Goal: Check status: Check status

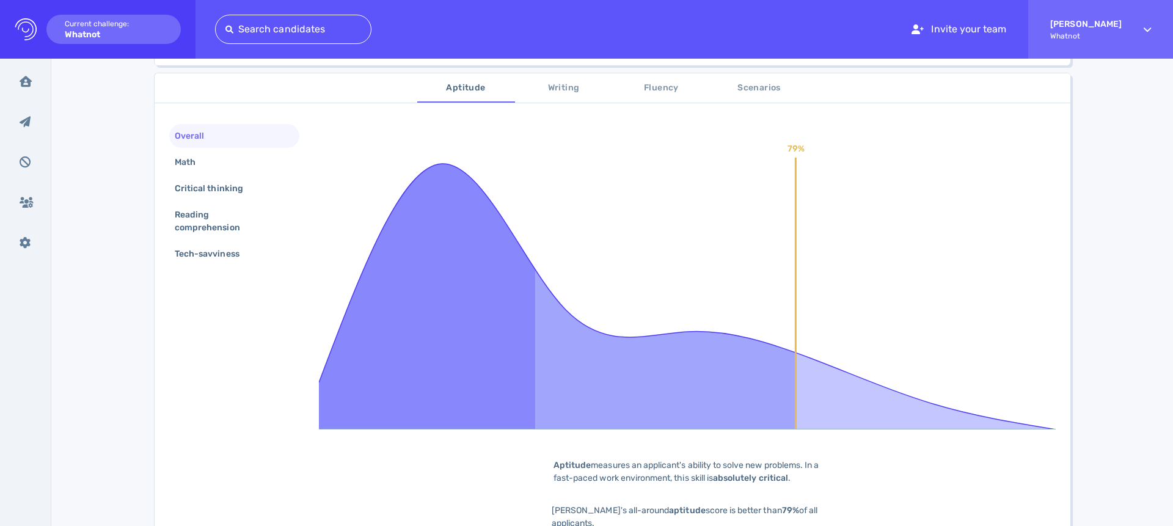
scroll to position [205, 0]
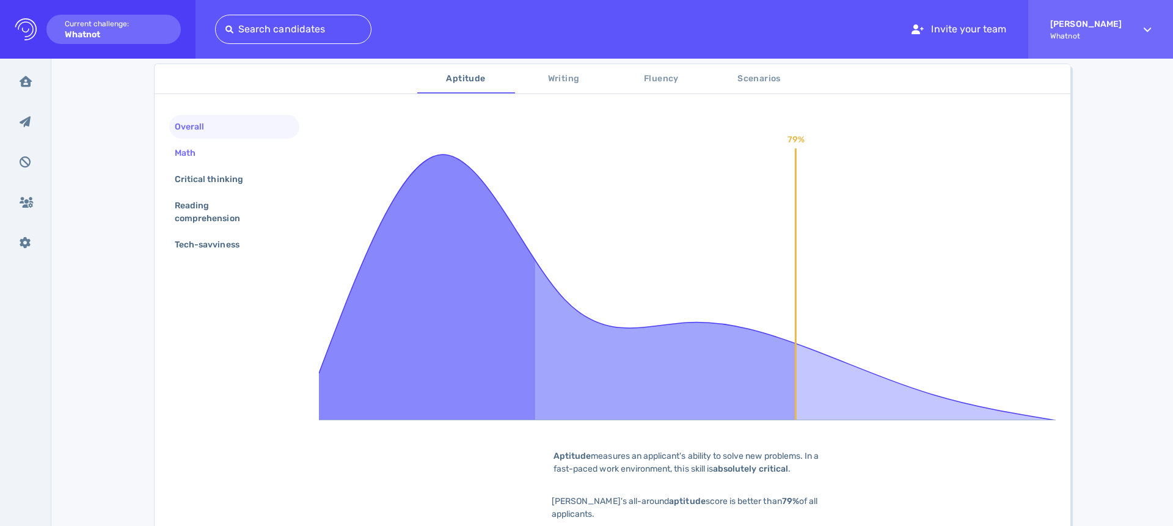
click at [199, 158] on div "Math" at bounding box center [191, 153] width 38 height 18
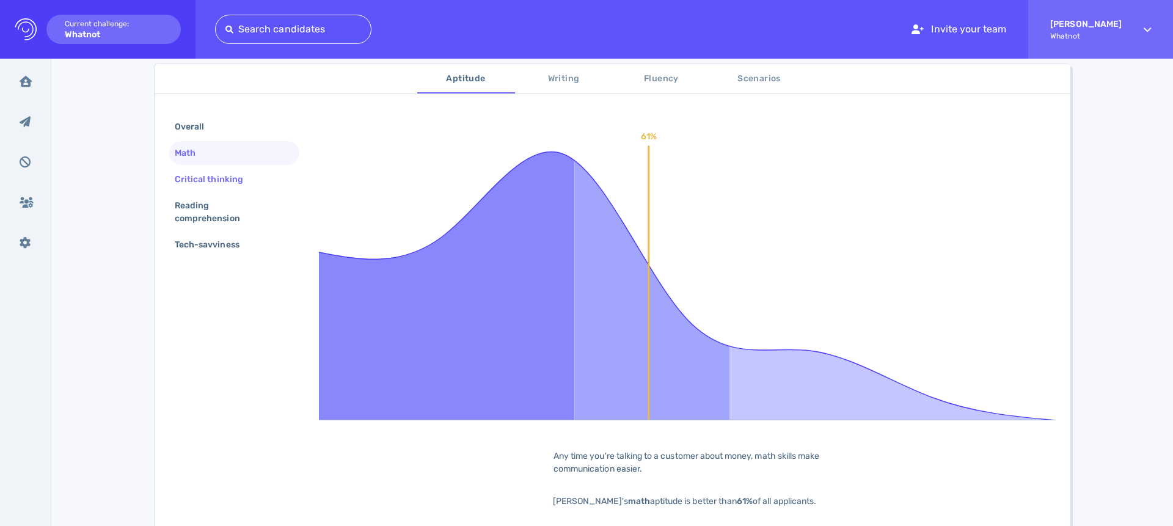
click at [204, 174] on div "Critical thinking" at bounding box center [215, 180] width 86 height 18
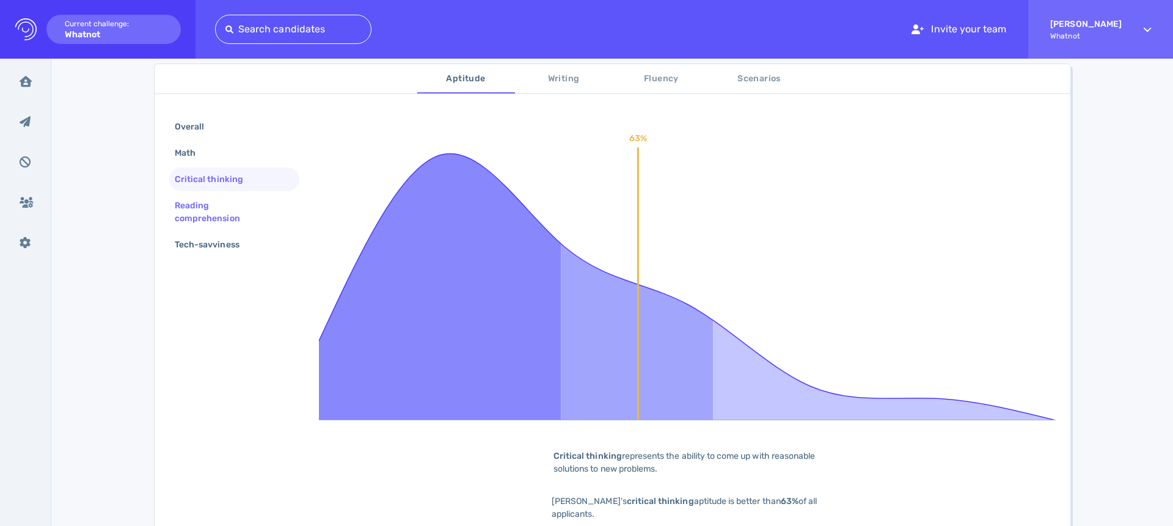
click at [205, 211] on div "Reading comprehension" at bounding box center [229, 212] width 114 height 31
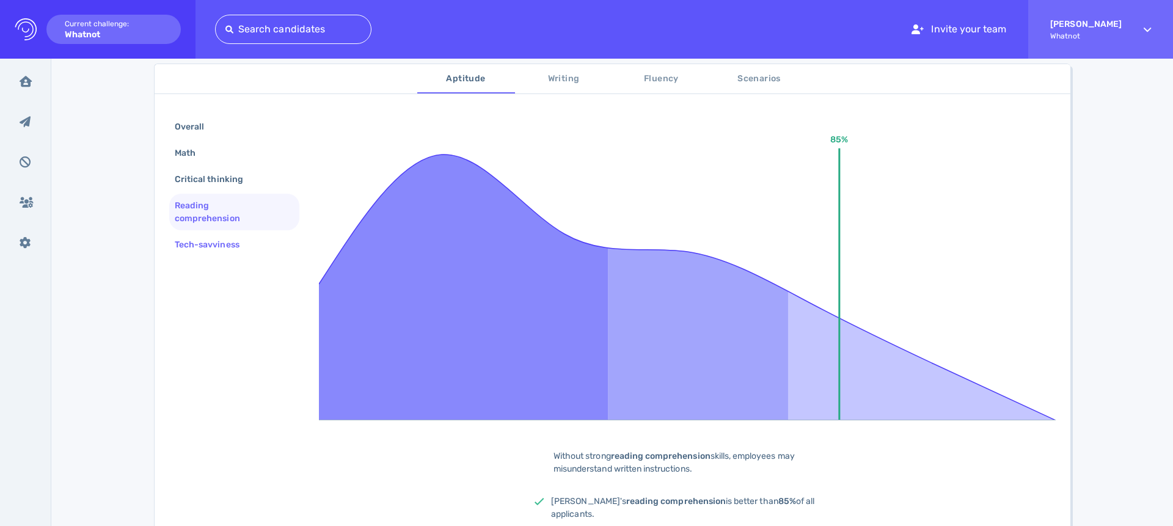
click at [204, 246] on div "Tech-savviness" at bounding box center [213, 245] width 82 height 18
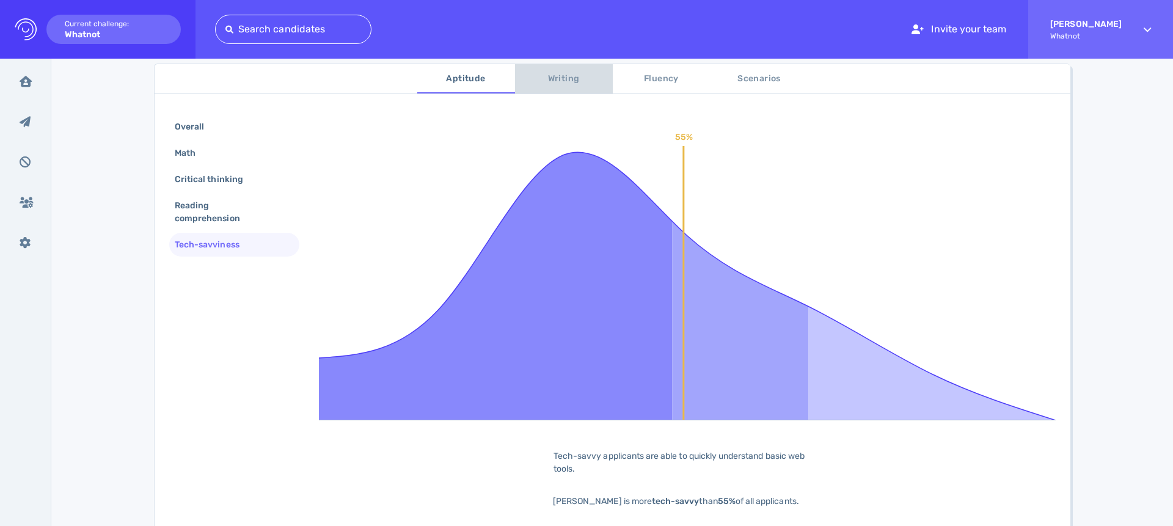
click at [562, 80] on span "Writing" at bounding box center [564, 79] width 83 height 15
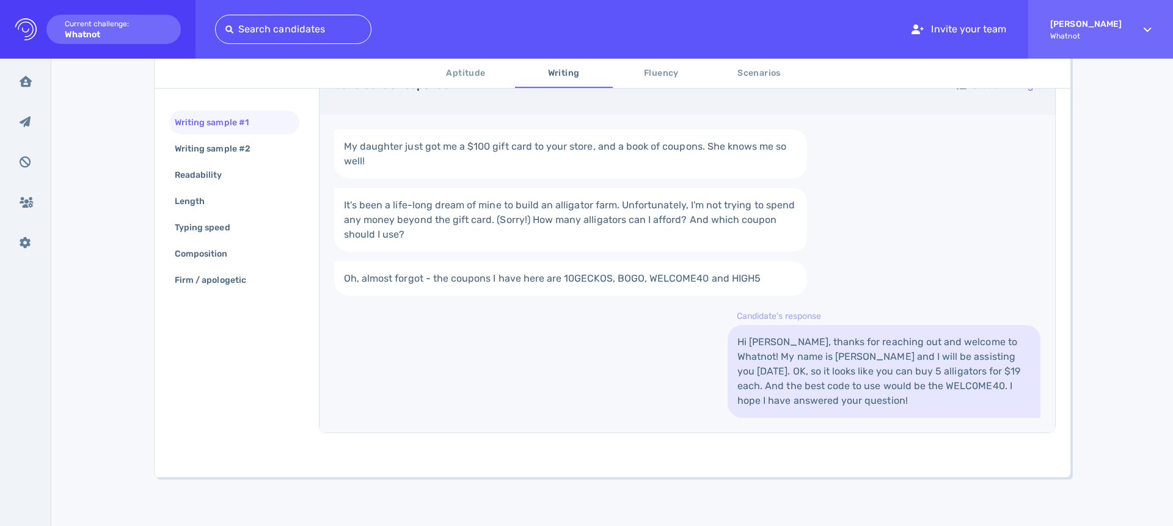
scroll to position [240, 0]
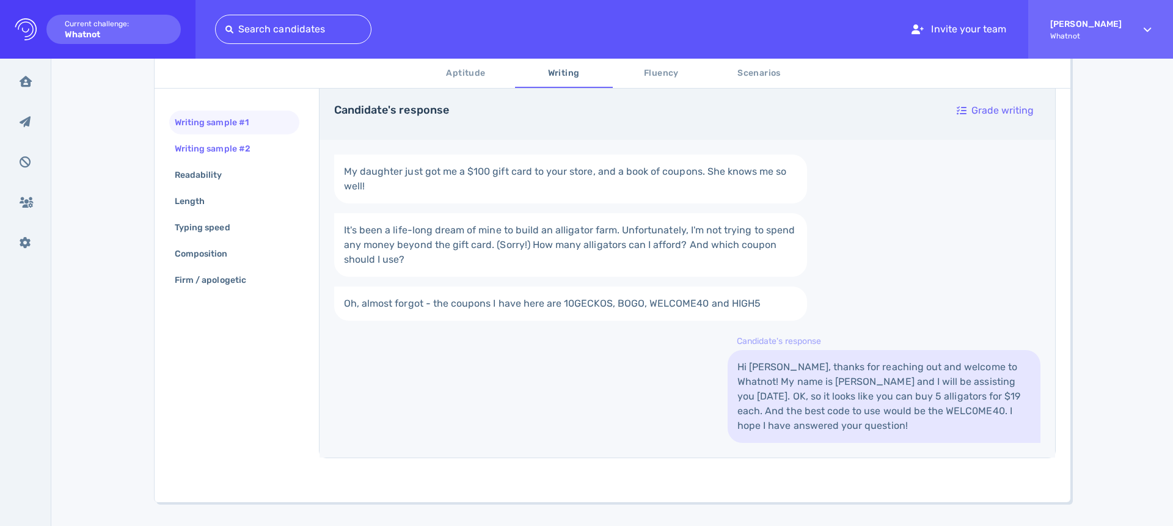
click at [221, 149] on div "Writing sample #2" at bounding box center [218, 149] width 93 height 18
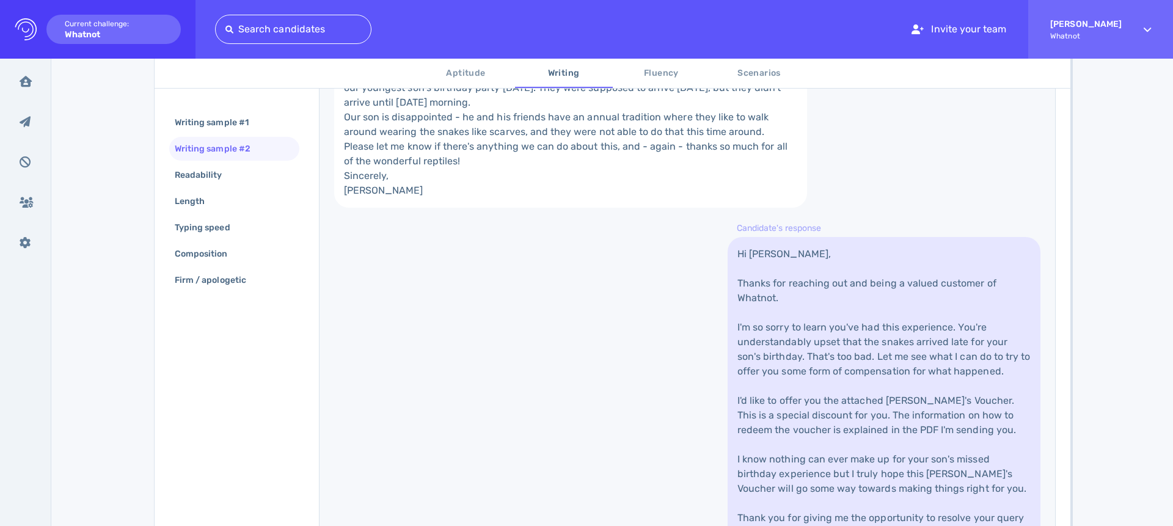
scroll to position [331, 0]
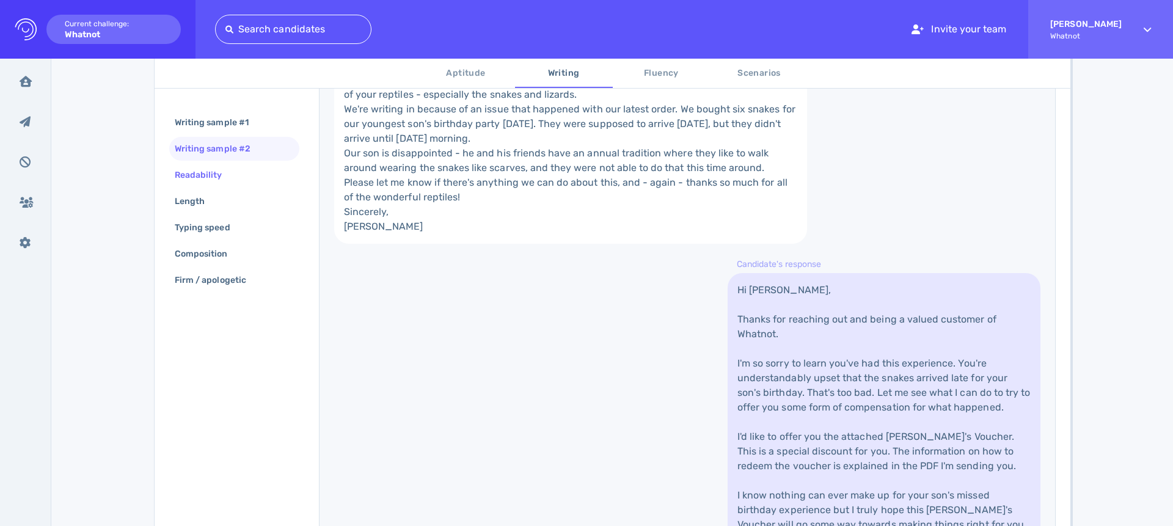
click at [219, 178] on div "Readability" at bounding box center [204, 175] width 65 height 18
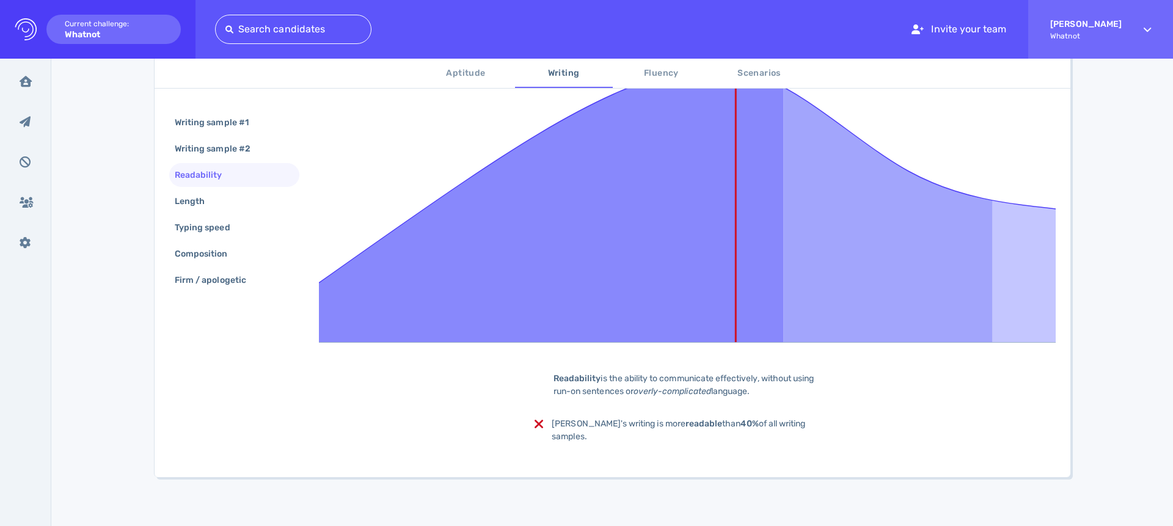
scroll to position [271, 0]
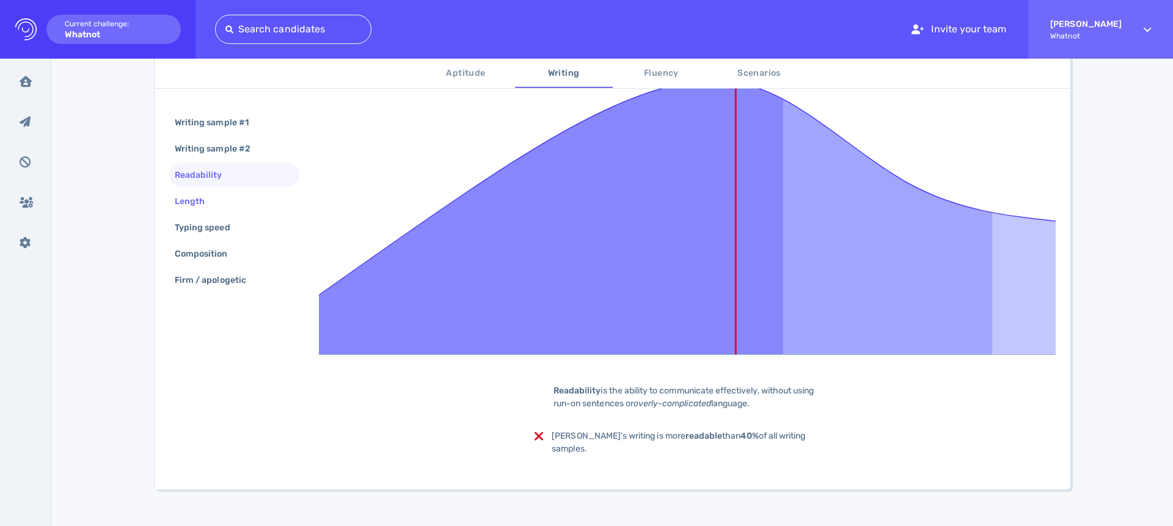
click at [214, 200] on div "Length" at bounding box center [195, 202] width 47 height 18
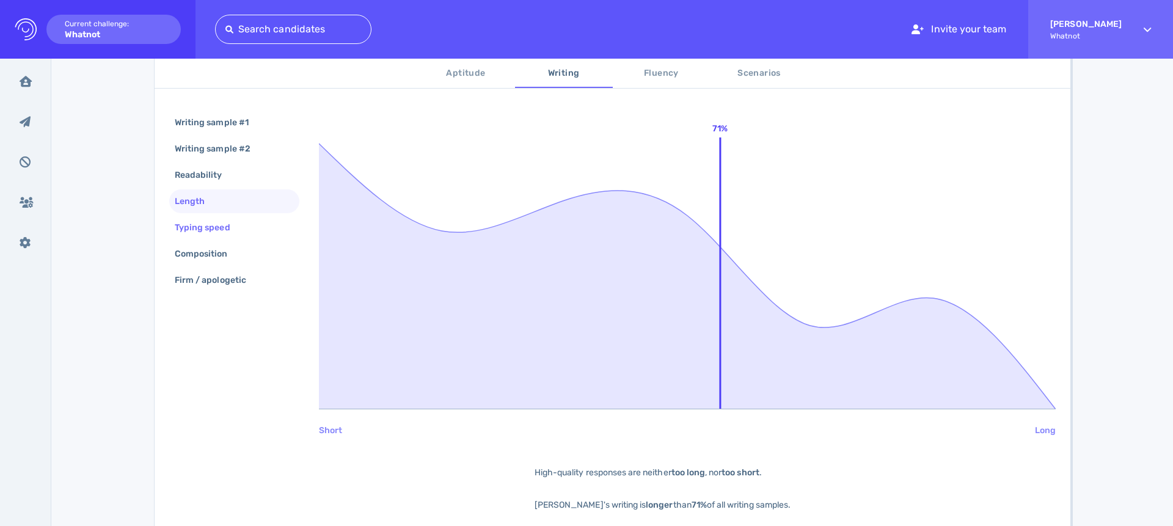
click at [203, 227] on div "Typing speed" at bounding box center [208, 228] width 73 height 18
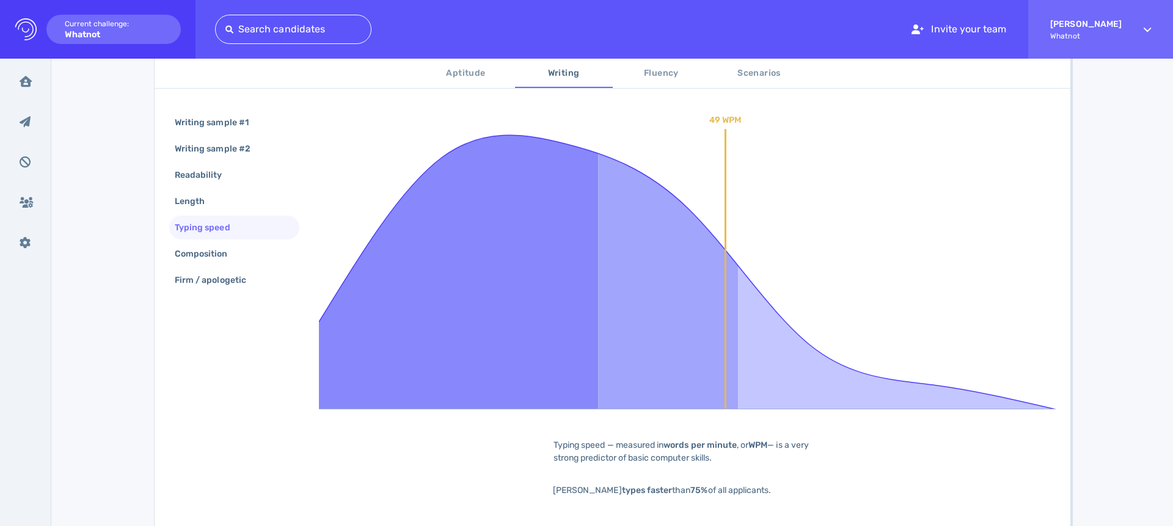
scroll to position [203, 0]
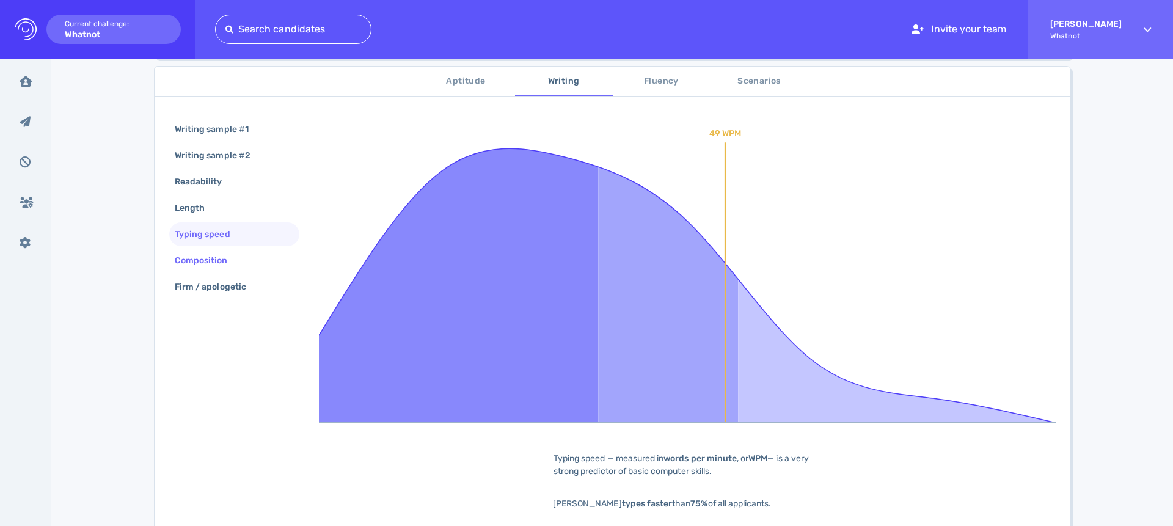
click at [191, 259] on div "Composition" at bounding box center [207, 261] width 70 height 18
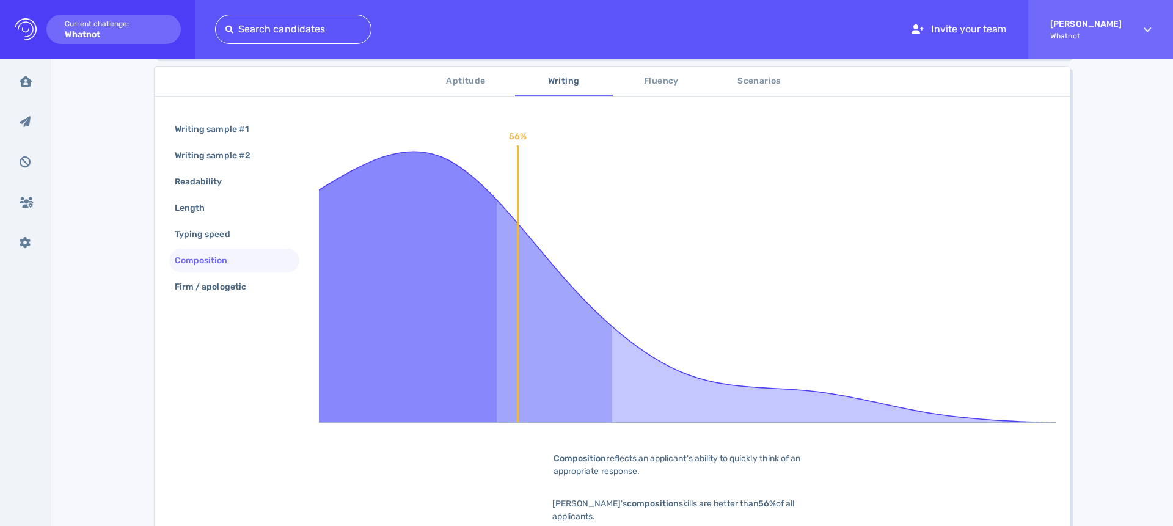
scroll to position [202, 0]
click at [196, 284] on div "Firm / apologetic" at bounding box center [216, 288] width 89 height 18
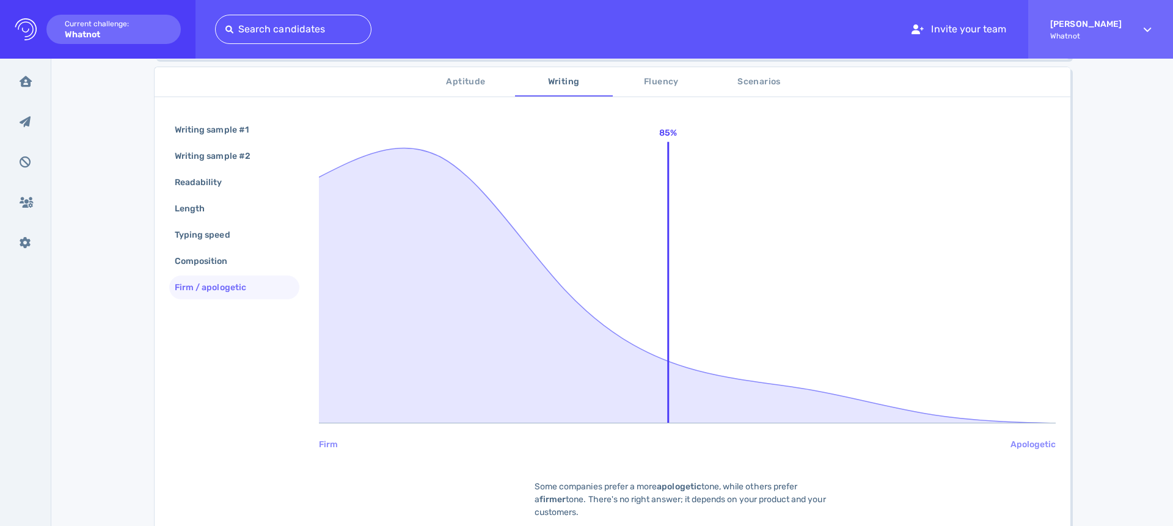
drag, startPoint x: 224, startPoint y: 127, endPoint x: 604, endPoint y: 109, distance: 380.5
click at [224, 127] on div "Writing sample #1" at bounding box center [217, 130] width 91 height 18
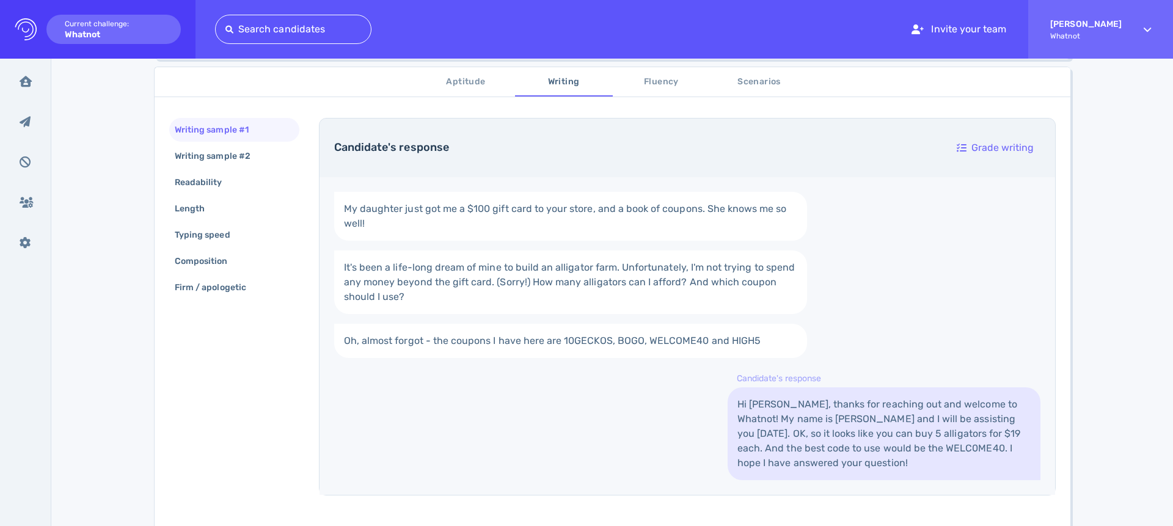
click at [657, 90] on button "Fluency" at bounding box center [662, 81] width 98 height 29
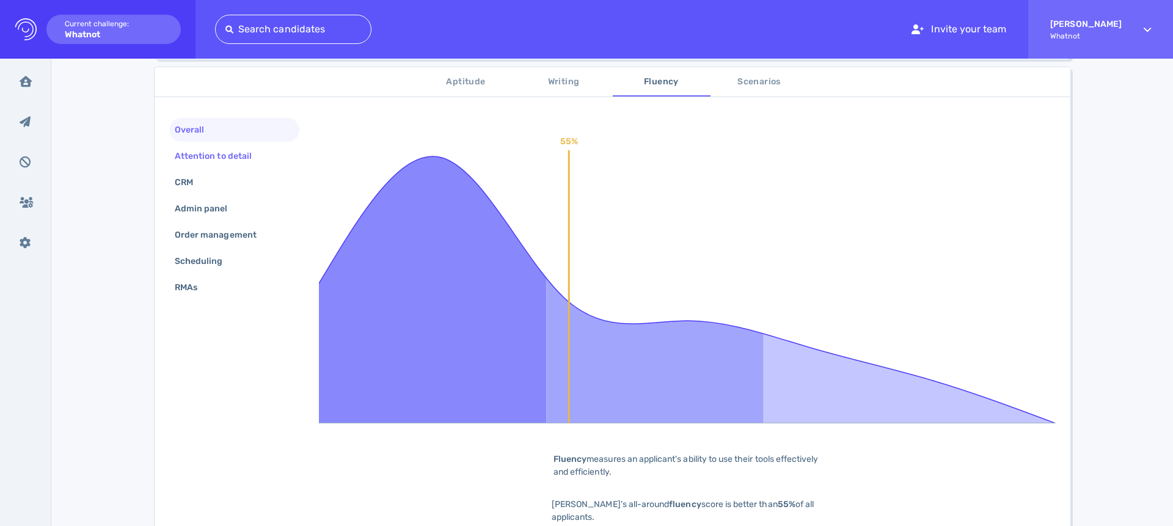
click at [232, 154] on div "Attention to detail" at bounding box center [219, 156] width 94 height 18
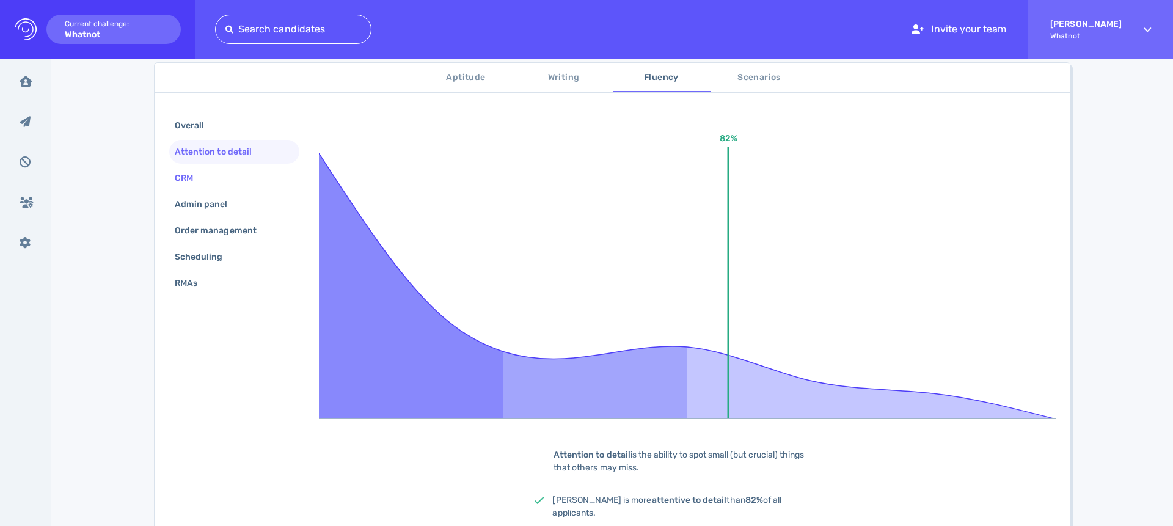
click at [198, 182] on div "CRM" at bounding box center [189, 178] width 35 height 18
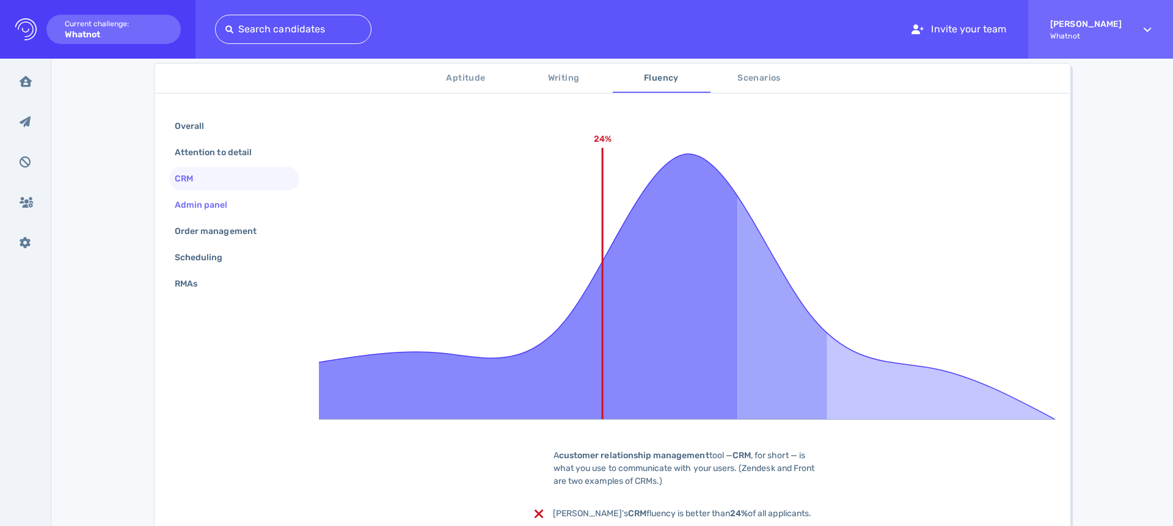
click at [227, 210] on div "Admin panel" at bounding box center [207, 205] width 70 height 18
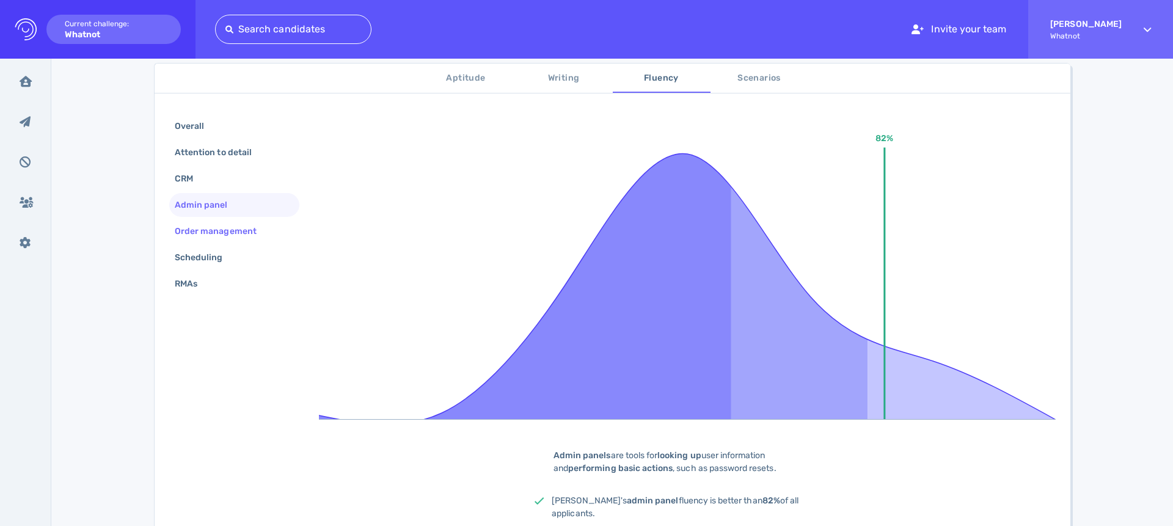
click at [255, 232] on div "Order management" at bounding box center [221, 231] width 99 height 18
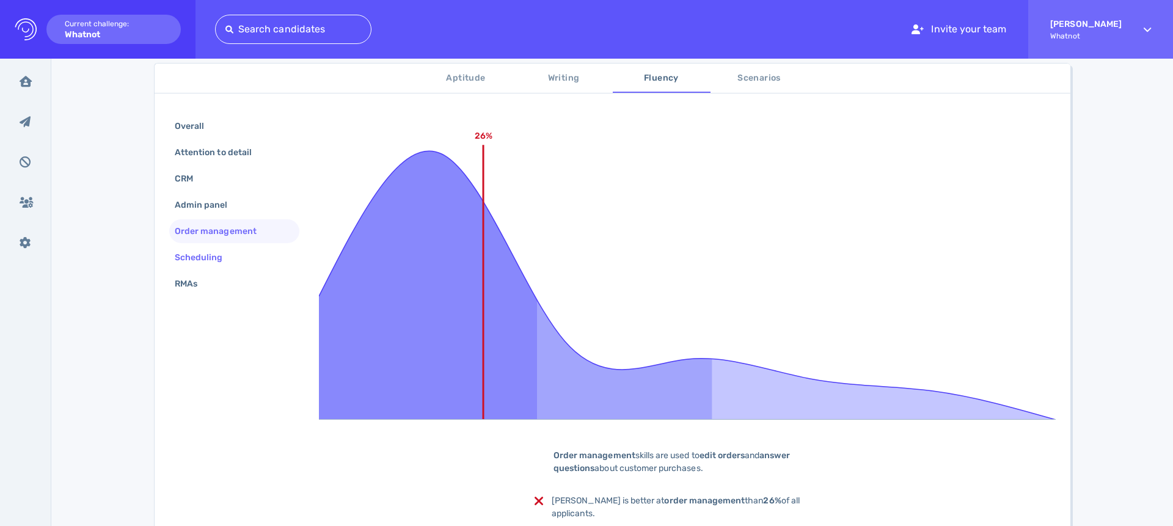
click at [194, 253] on div "Scheduling" at bounding box center [204, 258] width 65 height 18
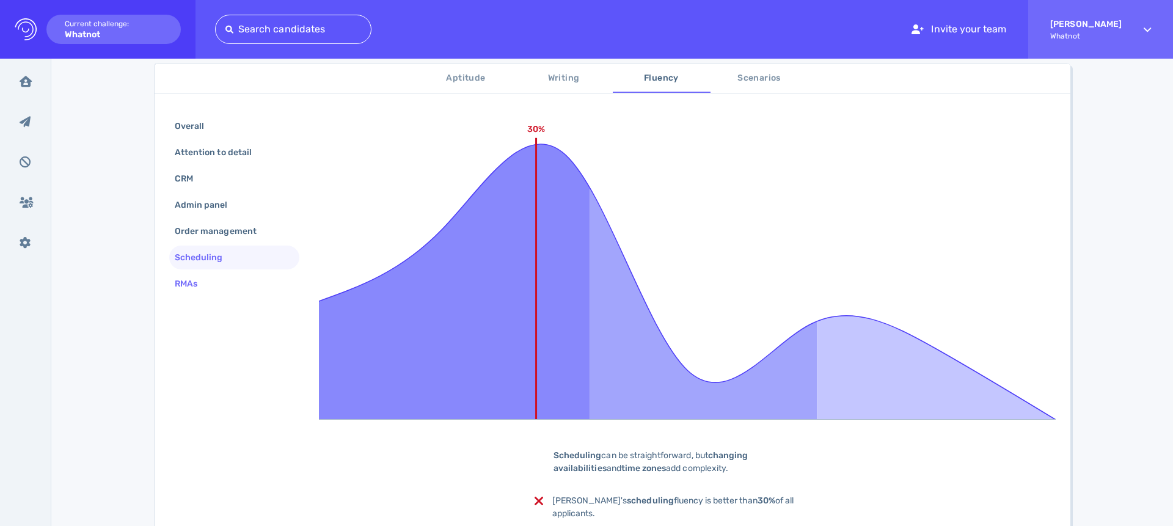
click at [173, 277] on div "RMAs" at bounding box center [192, 284] width 40 height 18
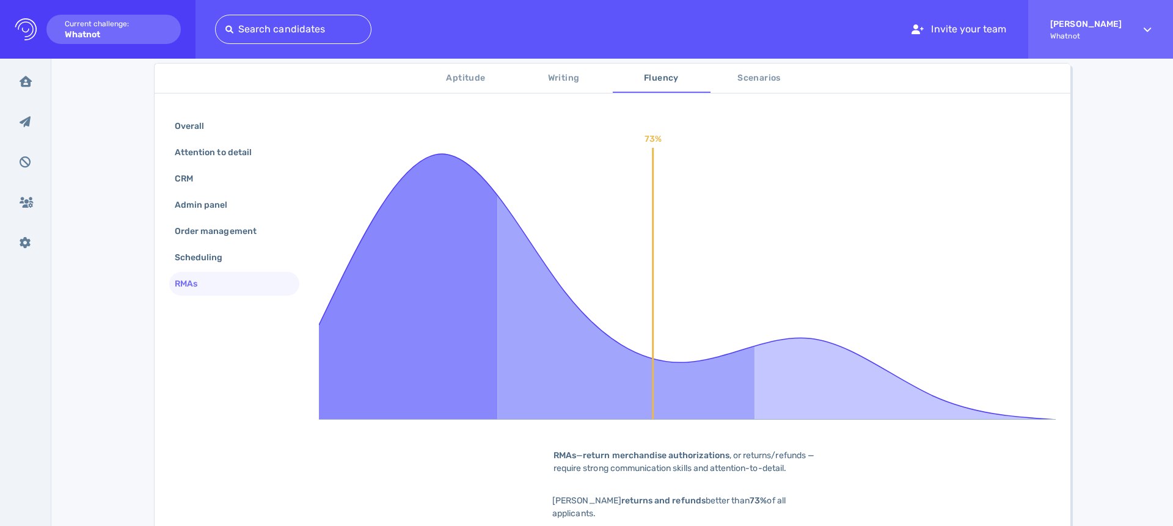
click at [780, 75] on span "Scenarios" at bounding box center [759, 78] width 83 height 15
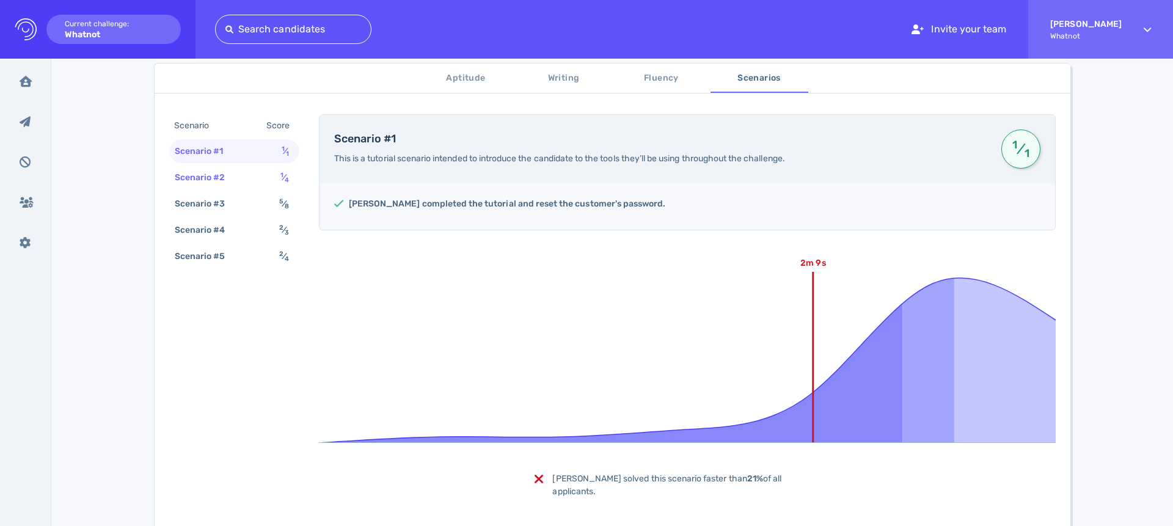
click at [172, 174] on div "Scenario #2" at bounding box center [206, 178] width 68 height 18
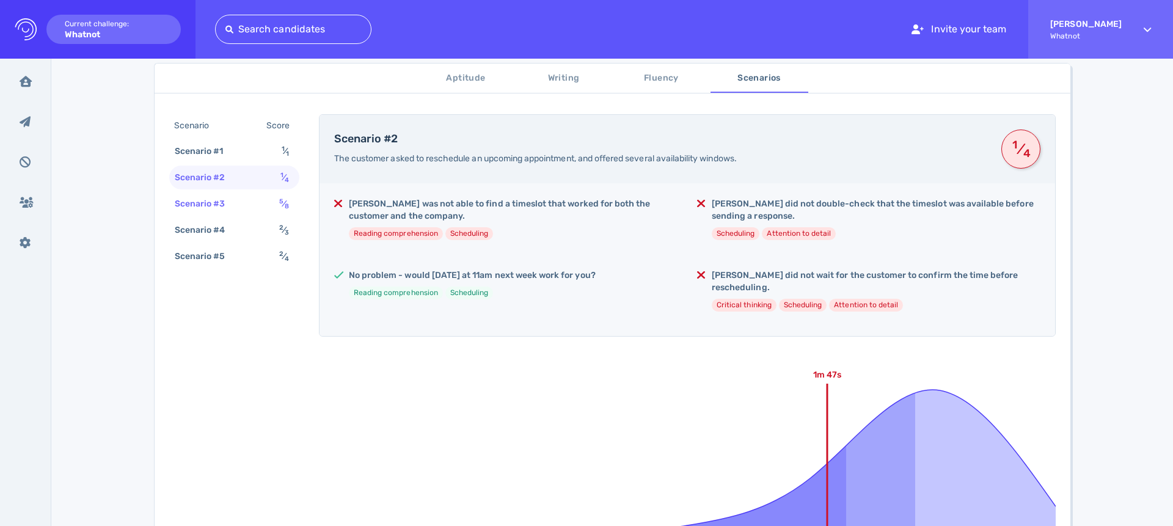
click at [190, 210] on div "Scenario #3" at bounding box center [206, 204] width 68 height 18
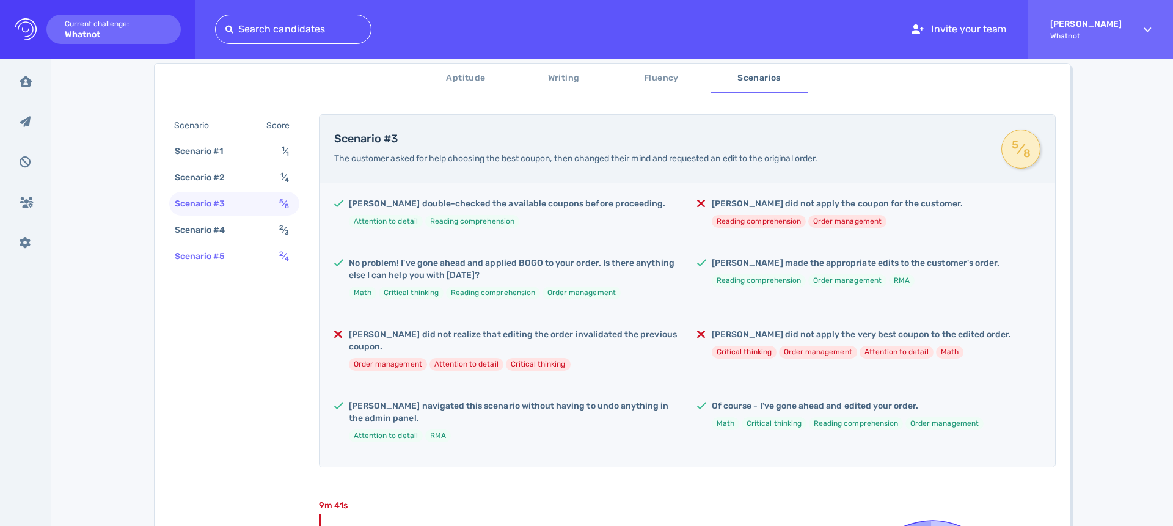
click at [191, 244] on div "Scenario #5 2 ⁄ 4" at bounding box center [234, 256] width 130 height 24
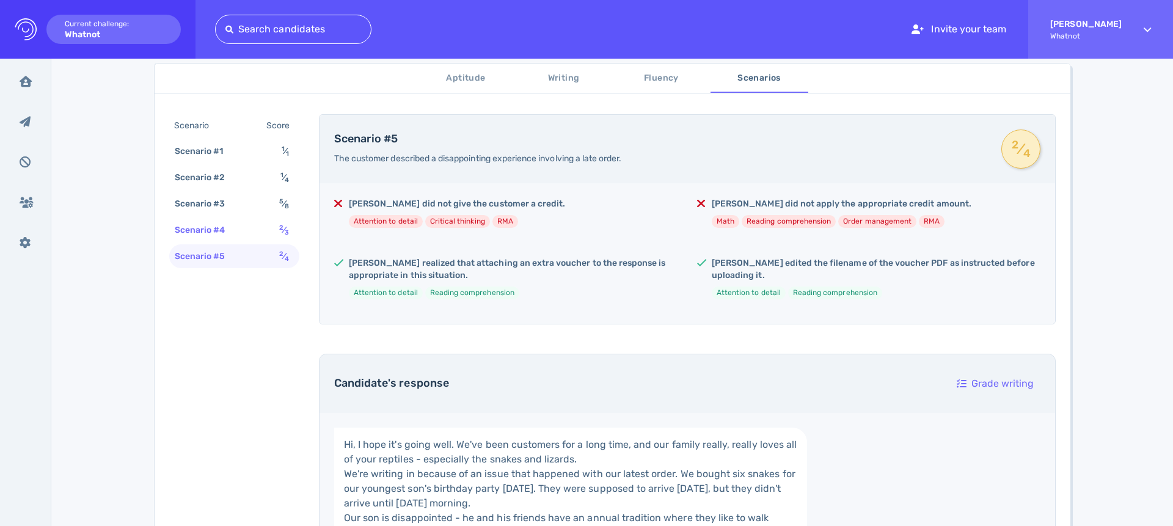
click at [190, 227] on div "Scenario #4" at bounding box center [206, 230] width 68 height 18
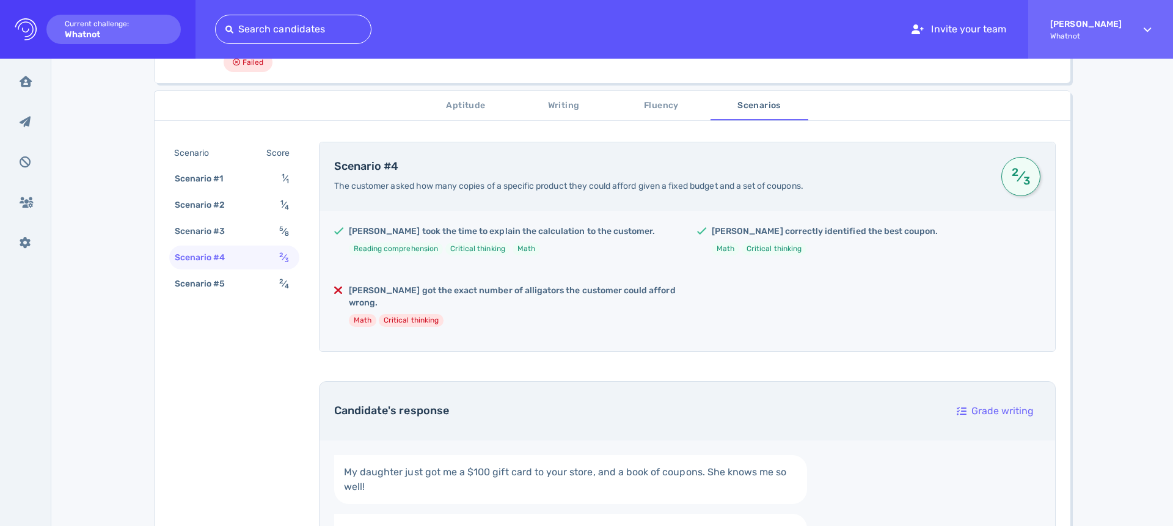
scroll to position [160, 0]
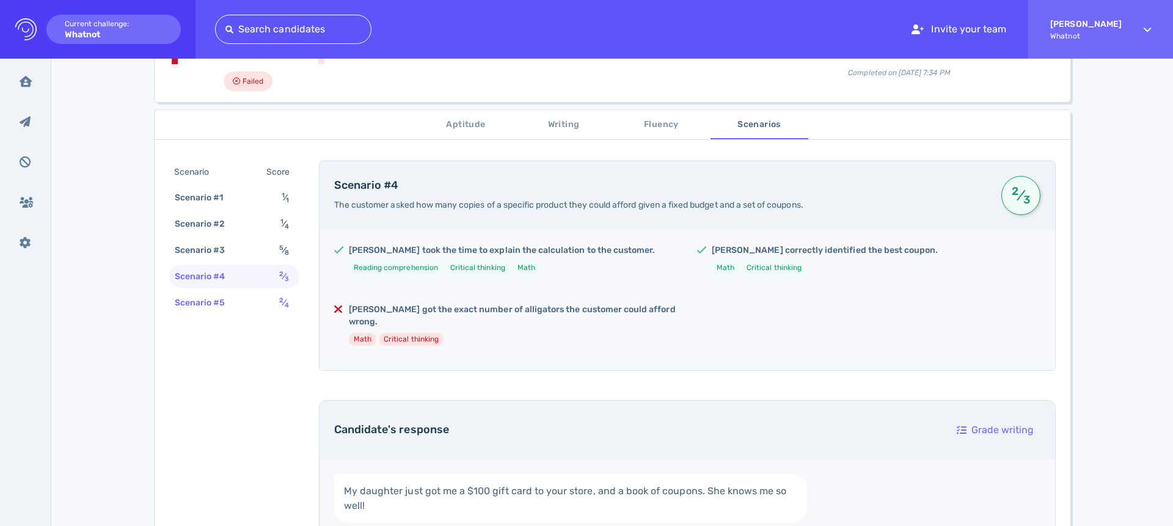
click at [211, 306] on div "Scenario #5" at bounding box center [206, 303] width 68 height 18
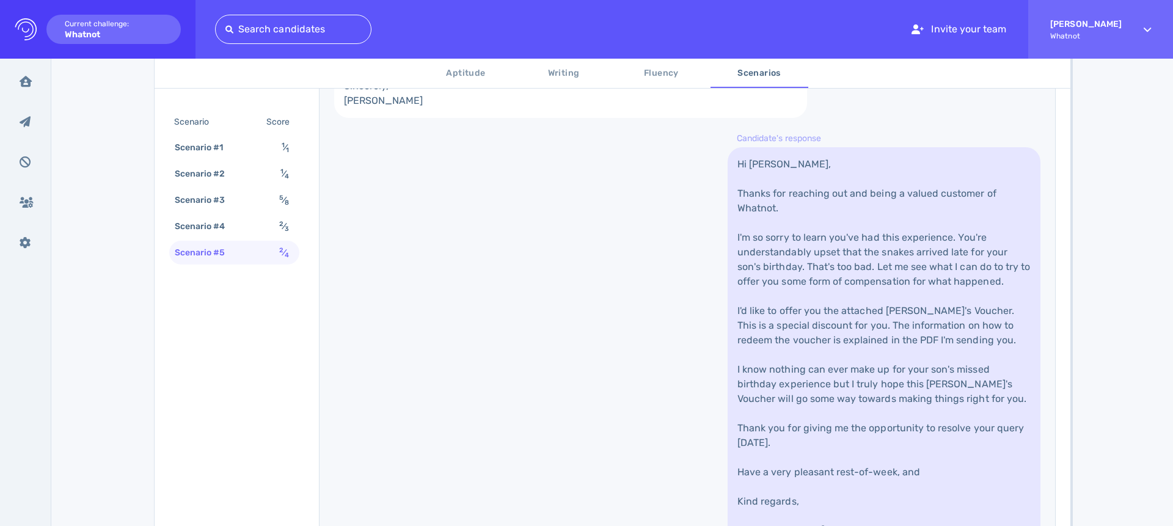
scroll to position [0, 0]
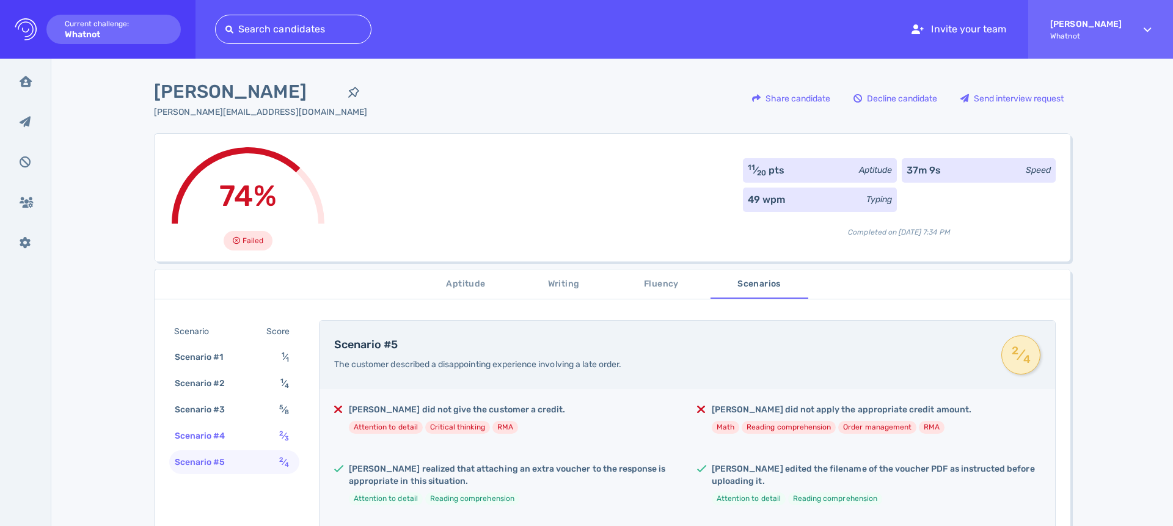
click at [192, 436] on div "Scenario #4" at bounding box center [206, 436] width 68 height 18
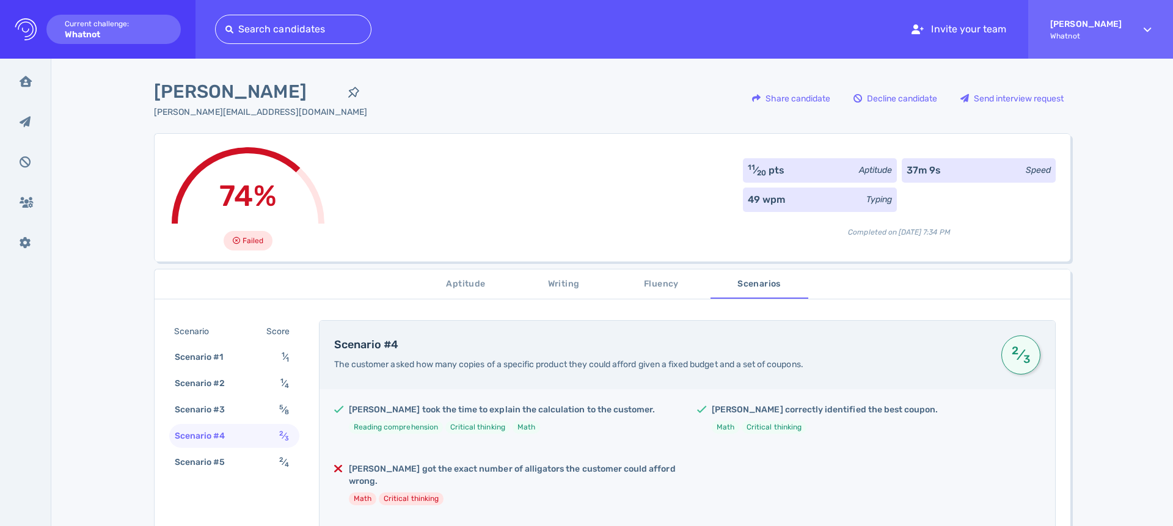
click at [191, 436] on div "Scenario #4" at bounding box center [206, 436] width 68 height 18
click at [197, 397] on div "Scenario Score Scenario #1 1 ⁄ 1 Scenario #2 1 ⁄ 4 Scenario #3 5 ⁄ 8 Scenario #…" at bounding box center [234, 398] width 130 height 156
click at [192, 409] on div "Scenario #3" at bounding box center [206, 410] width 68 height 18
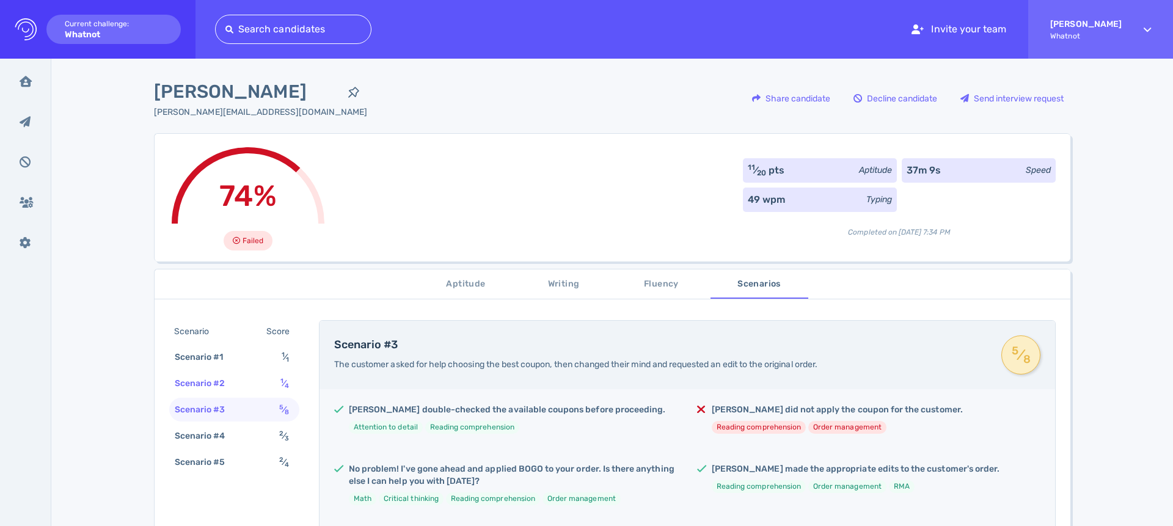
click at [191, 384] on div "Scenario #2" at bounding box center [206, 384] width 68 height 18
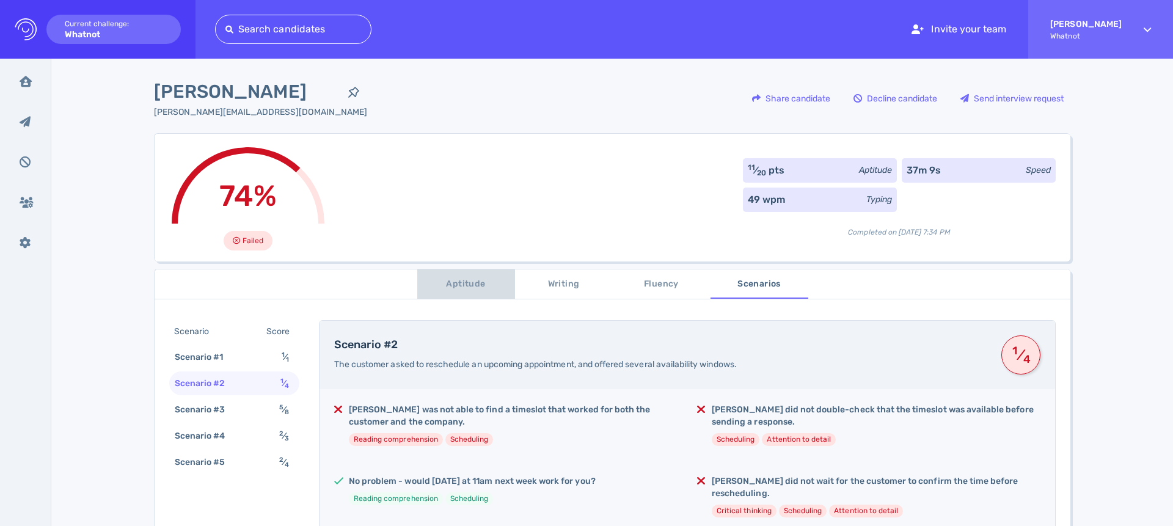
click at [474, 273] on button "Aptitude" at bounding box center [466, 284] width 98 height 29
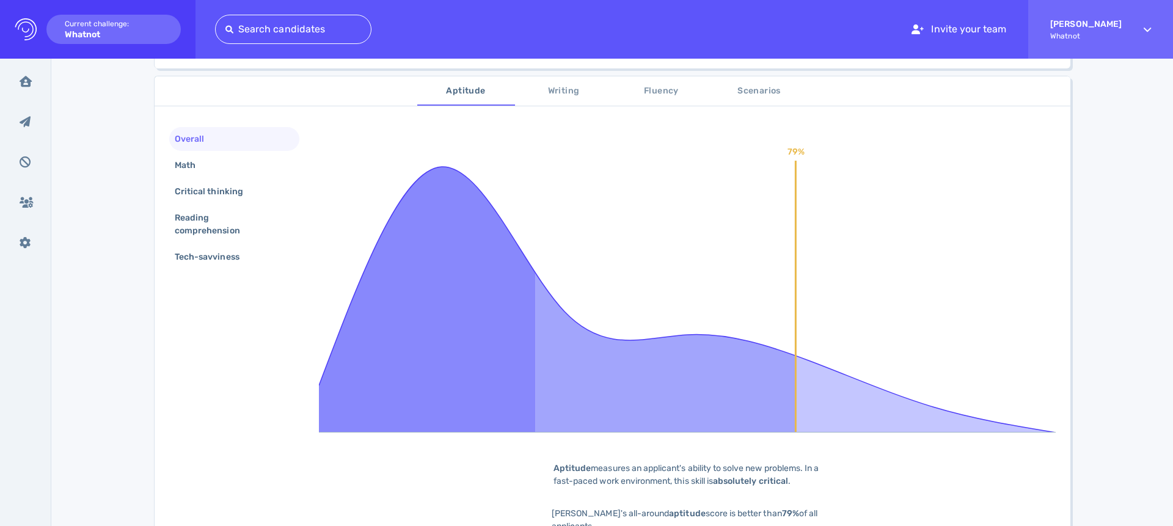
scroll to position [163, 0]
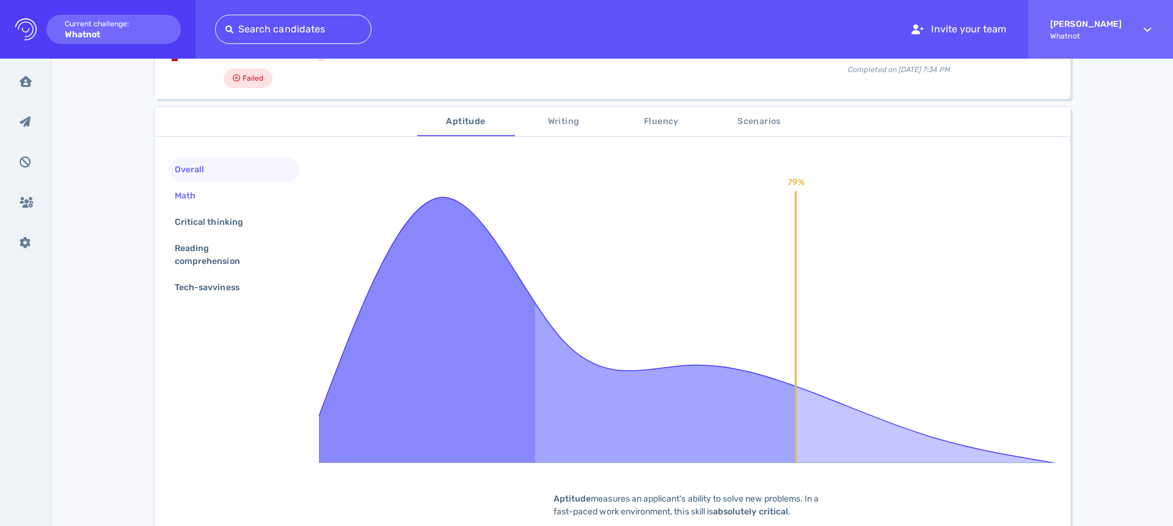
click at [185, 199] on div "Math" at bounding box center [191, 196] width 38 height 18
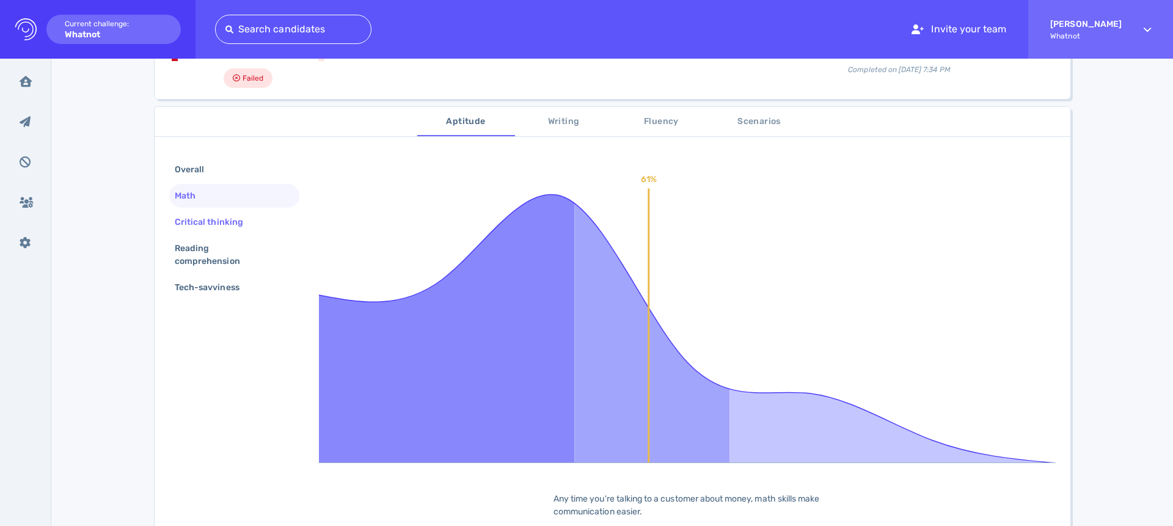
click at [196, 216] on div "Critical thinking" at bounding box center [215, 222] width 86 height 18
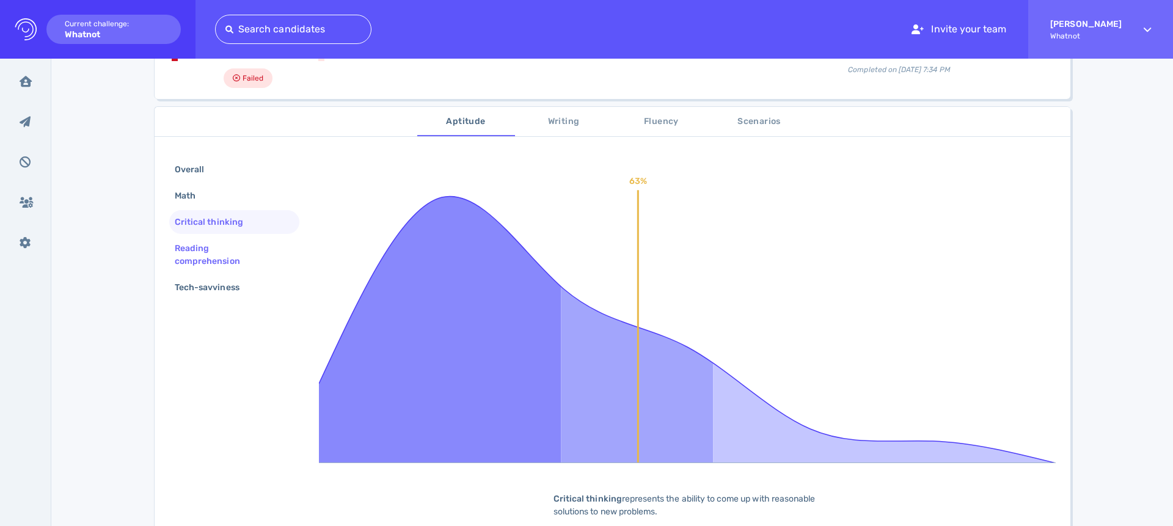
click at [196, 248] on div "Reading comprehension" at bounding box center [229, 255] width 114 height 31
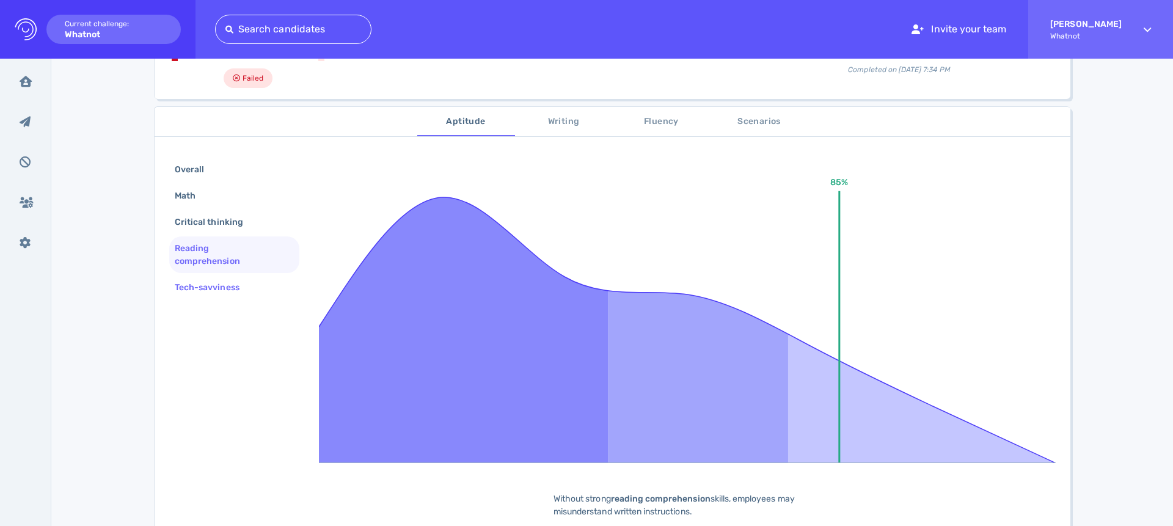
click at [199, 293] on div "Tech-savviness" at bounding box center [213, 288] width 82 height 18
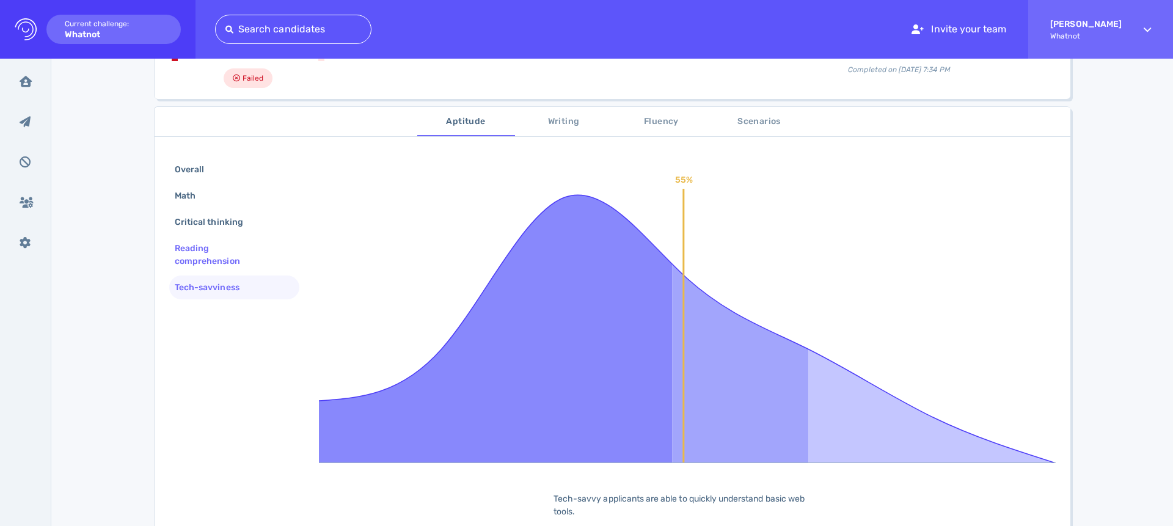
click at [190, 261] on div "Reading comprehension" at bounding box center [229, 255] width 114 height 31
